Goal: Task Accomplishment & Management: Manage account settings

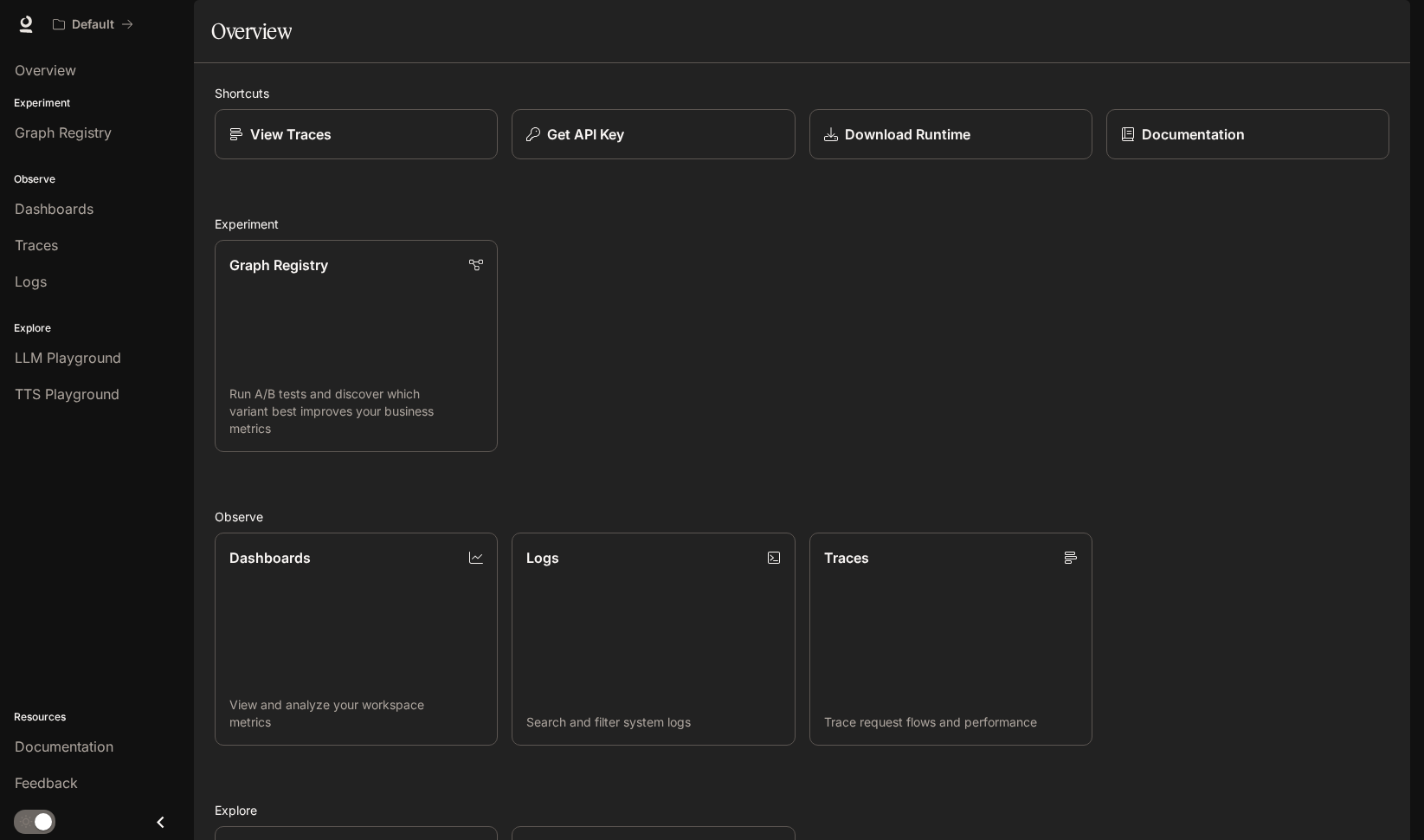
click at [116, 377] on li "TTS Playground" at bounding box center [97, 394] width 194 height 36
click at [109, 387] on span "TTS Playground" at bounding box center [67, 394] width 105 height 21
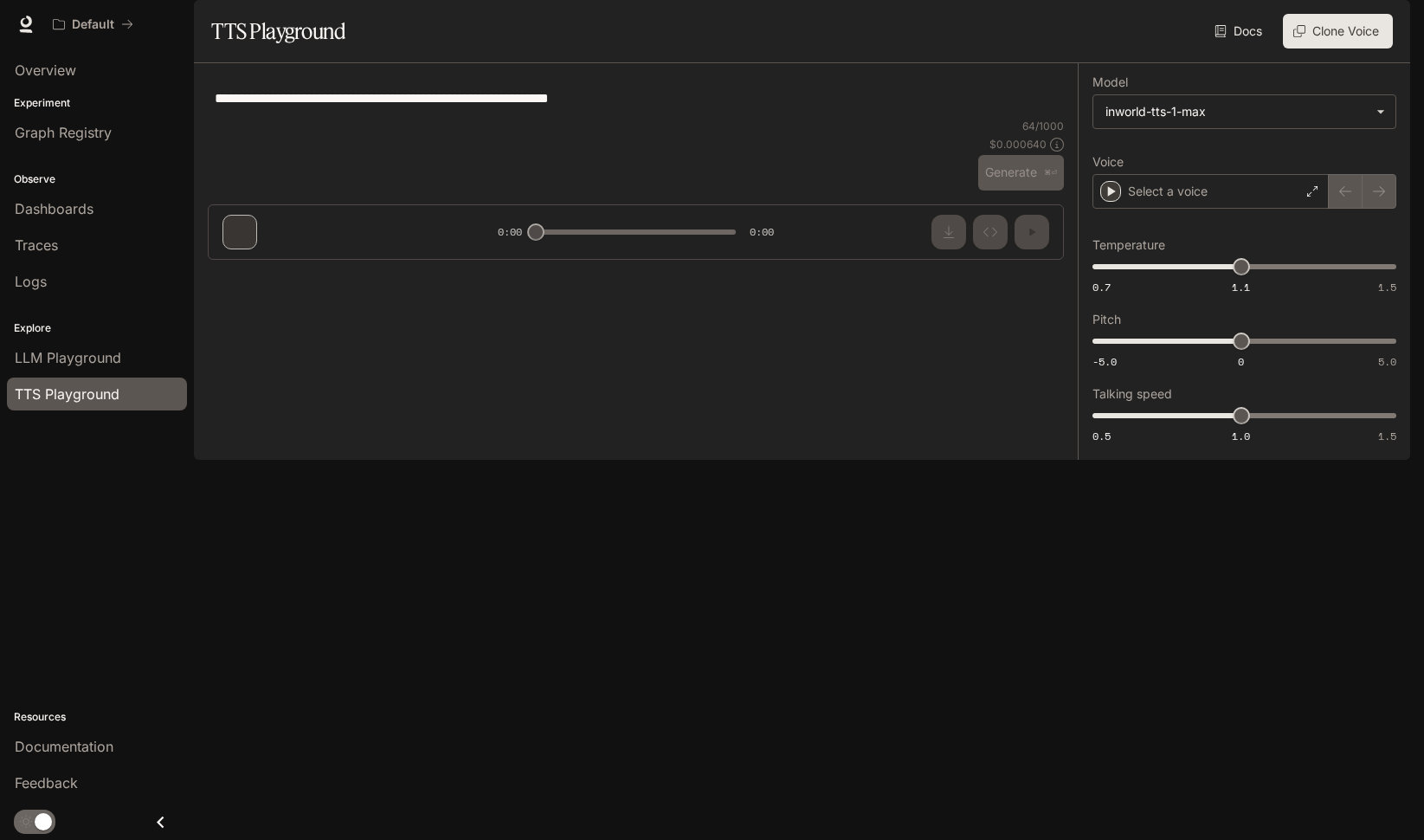
type textarea "**********"
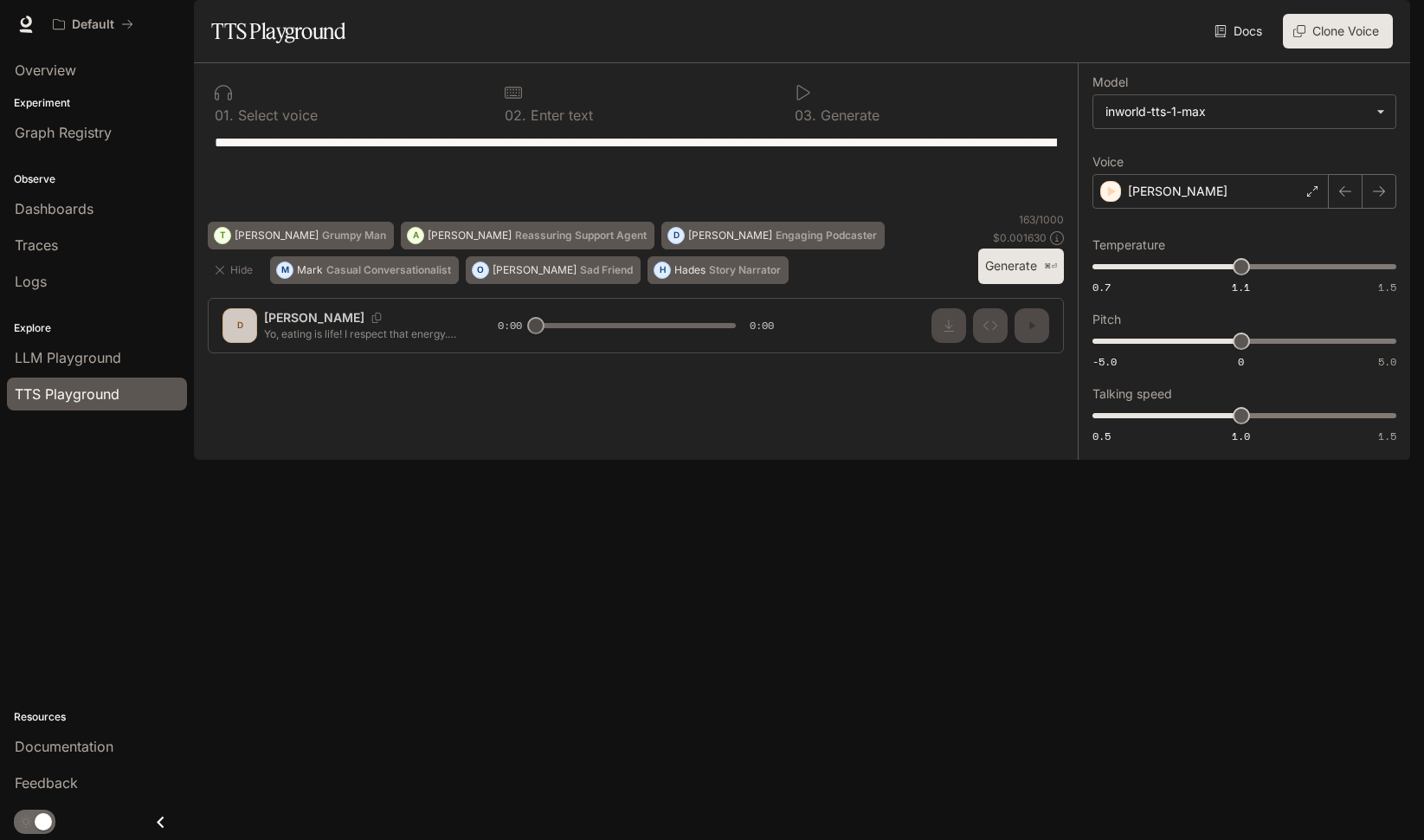
click at [1380, 29] on img "button" at bounding box center [1385, 24] width 24 height 24
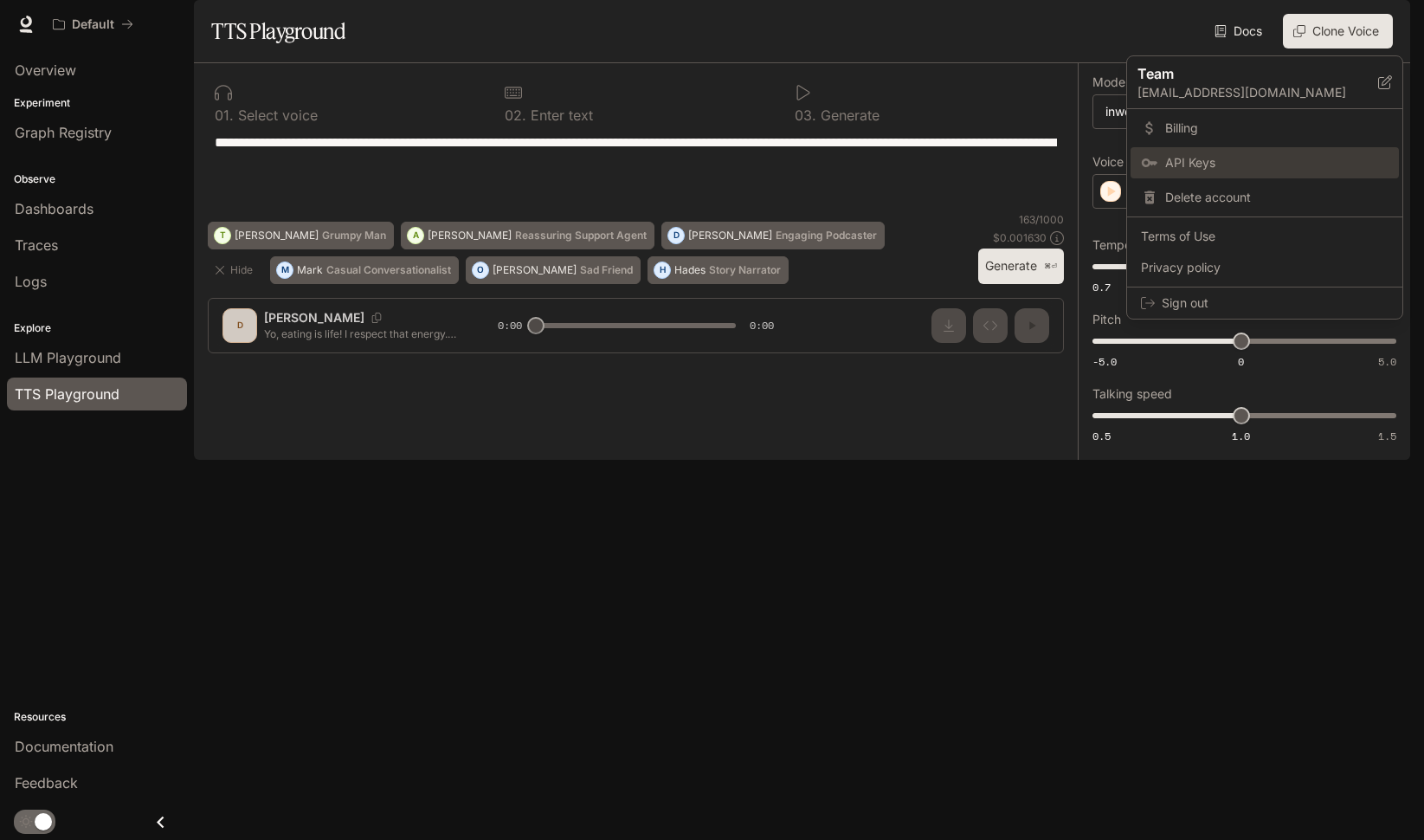
click at [1219, 159] on span "API Keys" at bounding box center [1277, 163] width 224 height 17
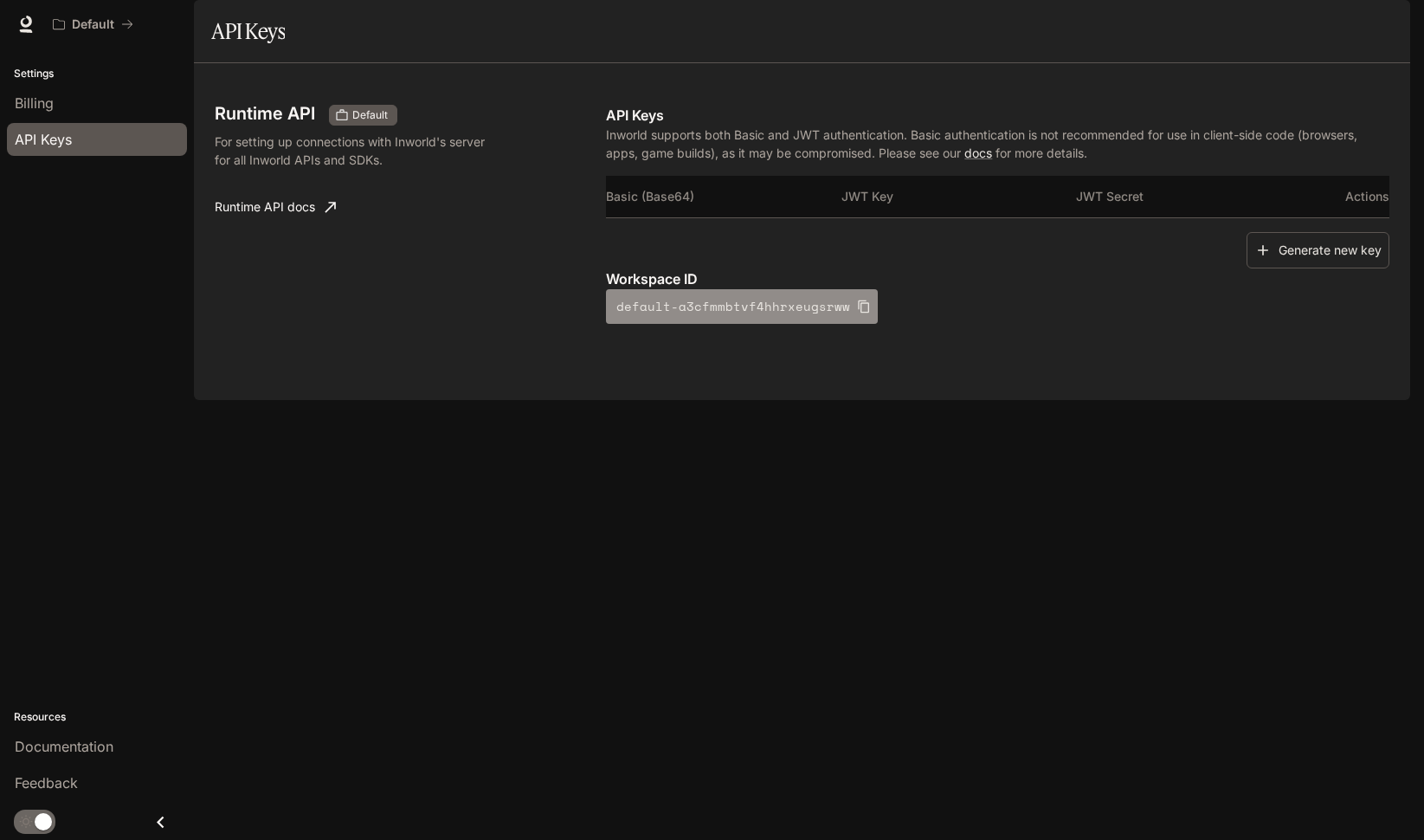
click at [857, 313] on icon "button" at bounding box center [864, 306] width 14 height 14
click at [1314, 269] on button "Generate new key" at bounding box center [1317, 250] width 143 height 37
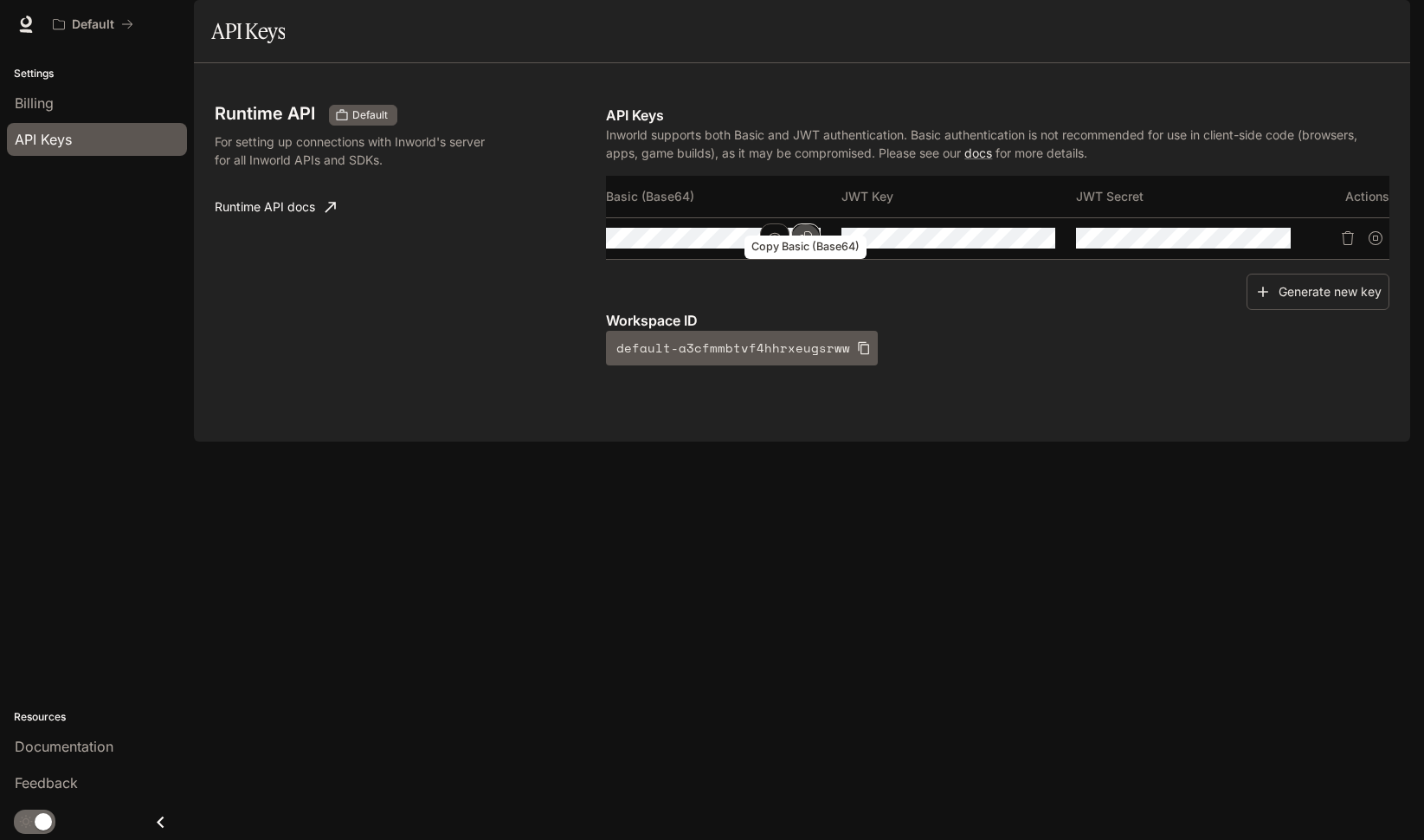
click at [802, 245] on icon "Copy Basic (Base64)" at bounding box center [806, 238] width 14 height 14
click at [778, 245] on icon "button" at bounding box center [774, 238] width 14 height 14
click at [0, 0] on icon "Copy Basic (Base64)" at bounding box center [0, 0] width 0 height 0
click at [778, 245] on icon "button" at bounding box center [774, 238] width 14 height 14
click at [0, 0] on button "Copy Basic (Base64)" at bounding box center [0, 0] width 0 height 0
